Goal: Ask a question: Seek information or help from site administrators or community

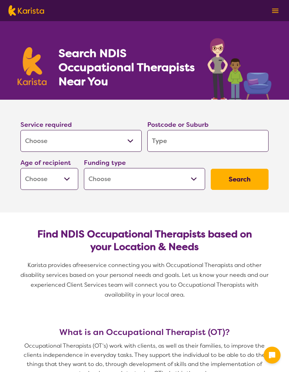
select select "[MEDICAL_DATA]"
click at [138, 139] on select "Allied Health Assistant Assessment ([MEDICAL_DATA] or [MEDICAL_DATA]) Behaviour…" at bounding box center [80, 141] width 121 height 22
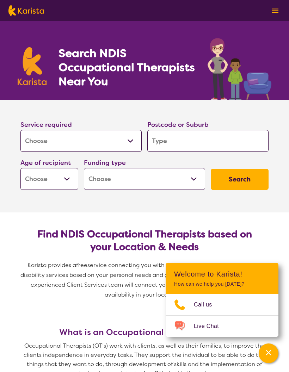
click at [166, 136] on input "search" at bounding box center [207, 141] width 121 height 22
type input "2"
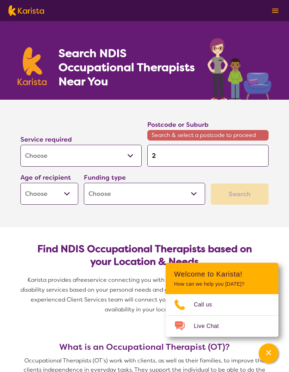
click at [118, 208] on section "Service required Allied Health Assistant Assessment ([MEDICAL_DATA] or [MEDICAL…" at bounding box center [145, 164] width 282 height 128
click at [168, 156] on input "2" at bounding box center [207, 156] width 121 height 22
click at [137, 154] on select "Allied Health Assistant Assessment ([MEDICAL_DATA] or [MEDICAL_DATA]) Behaviour…" at bounding box center [80, 156] width 121 height 22
click at [165, 153] on input "2" at bounding box center [207, 156] width 121 height 22
type input "20"
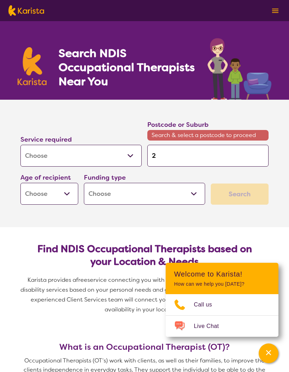
type input "20"
type input "203"
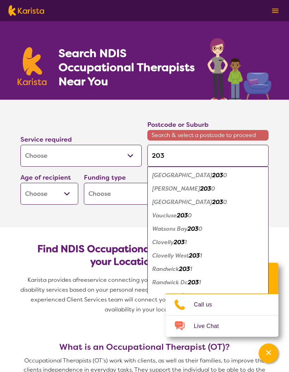
type input "2036"
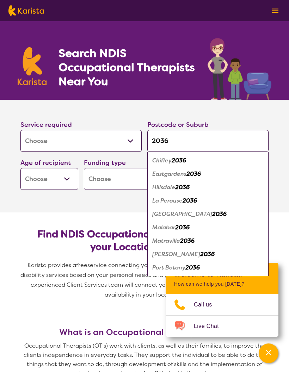
type input "2036"
click at [195, 227] on div "Malabar 2036" at bounding box center [208, 227] width 114 height 13
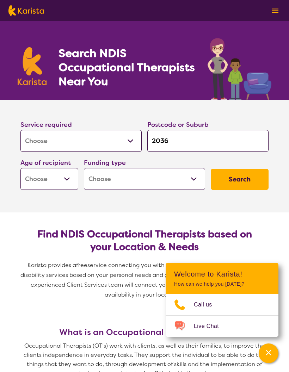
click at [71, 176] on select "Early Childhood - 0 to 9 Child - 10 to 11 Adolescent - 12 to 17 Adult - 18 to 6…" at bounding box center [49, 179] width 58 height 22
click at [70, 178] on select "Early Childhood - 0 to 9 Child - 10 to 11 Adolescent - 12 to 17 Adult - 18 to 6…" at bounding box center [49, 179] width 58 height 22
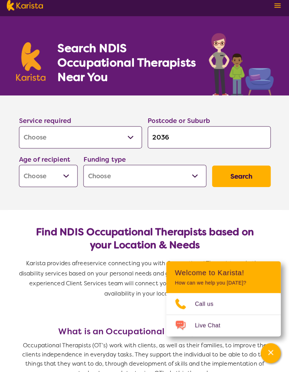
click at [71, 353] on p "Occupational Therapists (OT’s) work with clients, as well as their families, to…" at bounding box center [145, 359] width 254 height 37
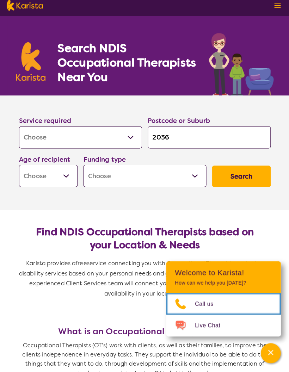
click at [211, 300] on span "Call us" at bounding box center [207, 305] width 27 height 11
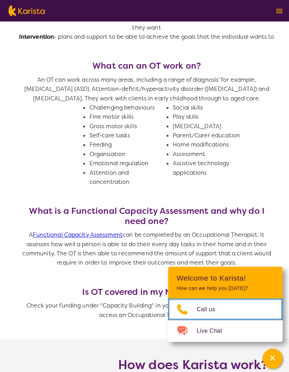
scroll to position [372, 0]
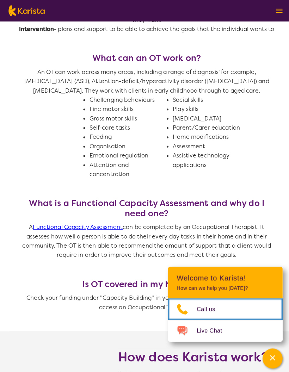
click at [209, 310] on span "Call us" at bounding box center [207, 305] width 27 height 11
click at [226, 294] on header "Welcome to Karista! How can we help you [DATE]?" at bounding box center [222, 278] width 113 height 31
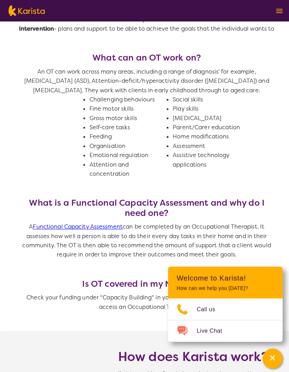
click at [216, 294] on header "Welcome to Karista! How can we help you [DATE]?" at bounding box center [222, 278] width 113 height 31
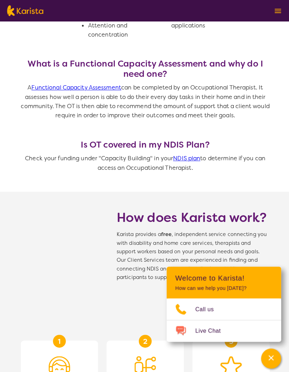
scroll to position [509, 0]
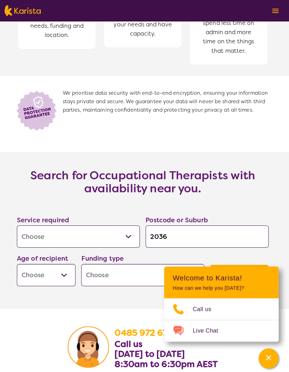
scroll to position [941, 0]
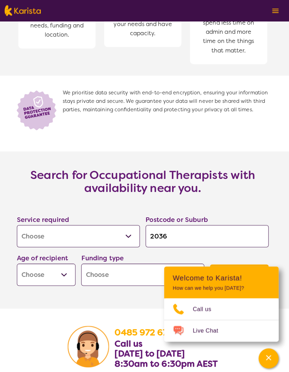
click at [64, 281] on select "Early Childhood - 0 to 9 Child - 10 to 11 Adolescent - 12 to 17 Adult - 18 to 6…" at bounding box center [49, 271] width 58 height 22
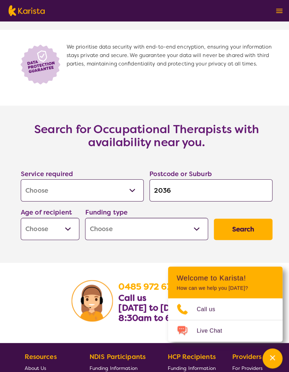
scroll to position [985, 0]
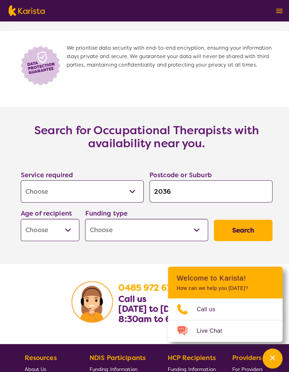
click at [74, 236] on select "Early Childhood - 0 to 9 Child - 10 to 11 Adolescent - 12 to 17 Adult - 18 to 6…" at bounding box center [49, 227] width 58 height 22
select select "AG"
click at [201, 236] on select "Home Care Package (HCP) National Disability Insurance Scheme (NDIS) I don't know" at bounding box center [144, 227] width 121 height 22
click at [201, 235] on select "Home Care Package (HCP) National Disability Insurance Scheme (NDIS) I don't know" at bounding box center [144, 227] width 121 height 22
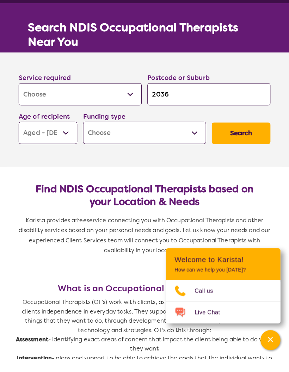
scroll to position [1002, 0]
